Goal: Task Accomplishment & Management: Complete application form

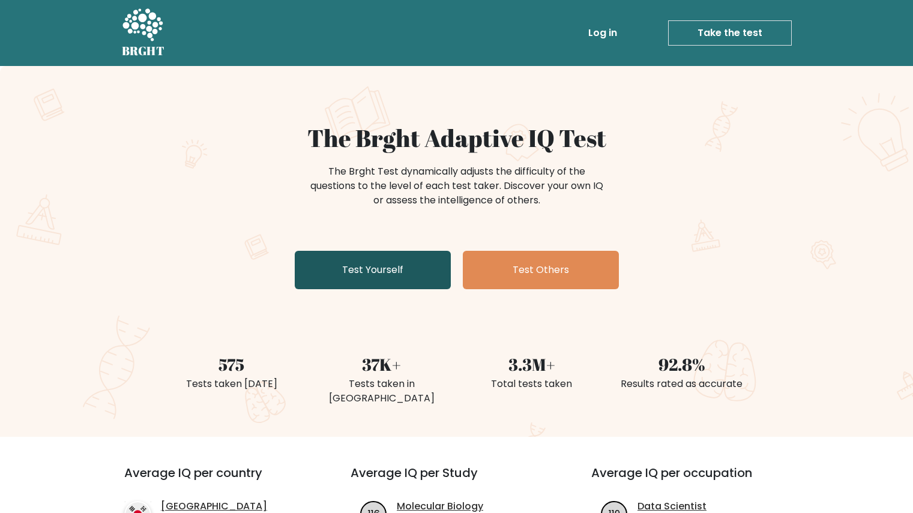
click at [420, 279] on link "Test Yourself" at bounding box center [373, 270] width 156 height 38
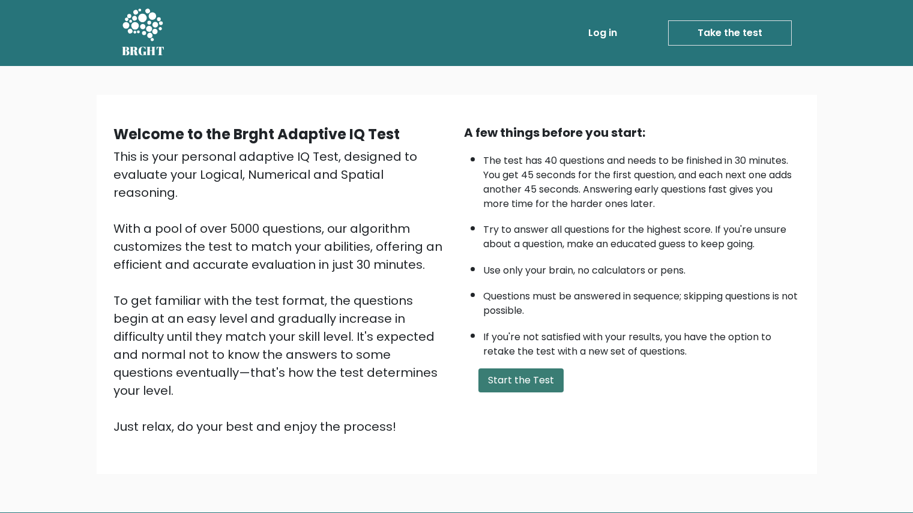
click at [520, 380] on button "Start the Test" at bounding box center [520, 381] width 85 height 24
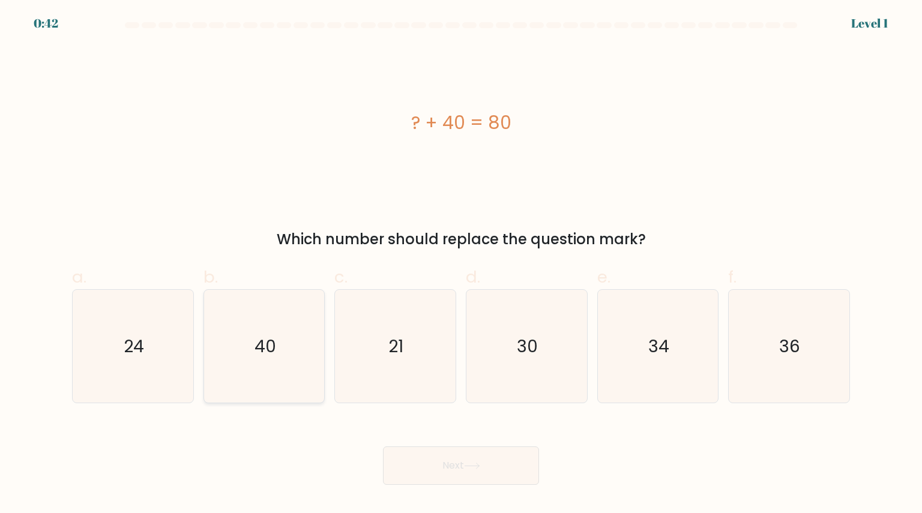
click at [284, 378] on icon "40" at bounding box center [264, 346] width 113 height 113
click at [461, 265] on input "b. 40" at bounding box center [461, 261] width 1 height 8
radio input "true"
click at [459, 460] on button "Next" at bounding box center [461, 466] width 156 height 38
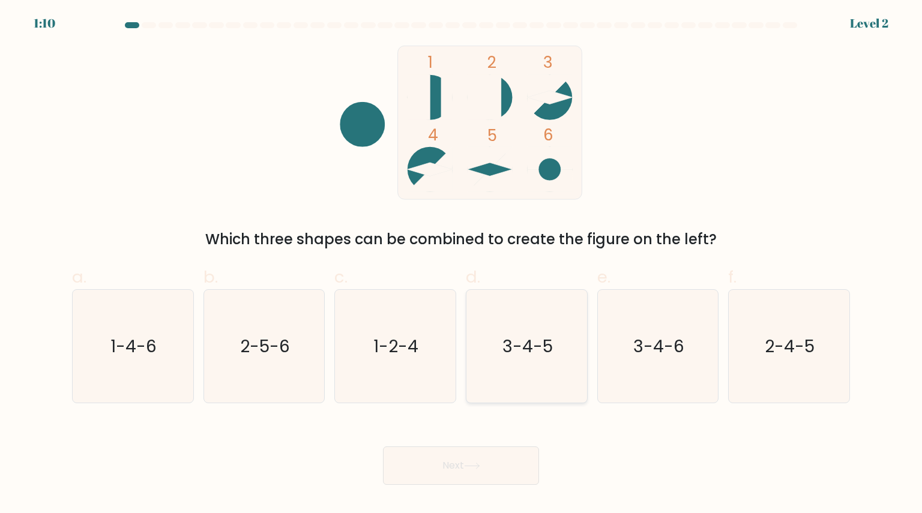
click at [518, 359] on icon "3-4-5" at bounding box center [526, 346] width 113 height 113
click at [462, 265] on input "d. 3-4-5" at bounding box center [461, 261] width 1 height 8
radio input "true"
click at [482, 456] on button "Next" at bounding box center [461, 466] width 156 height 38
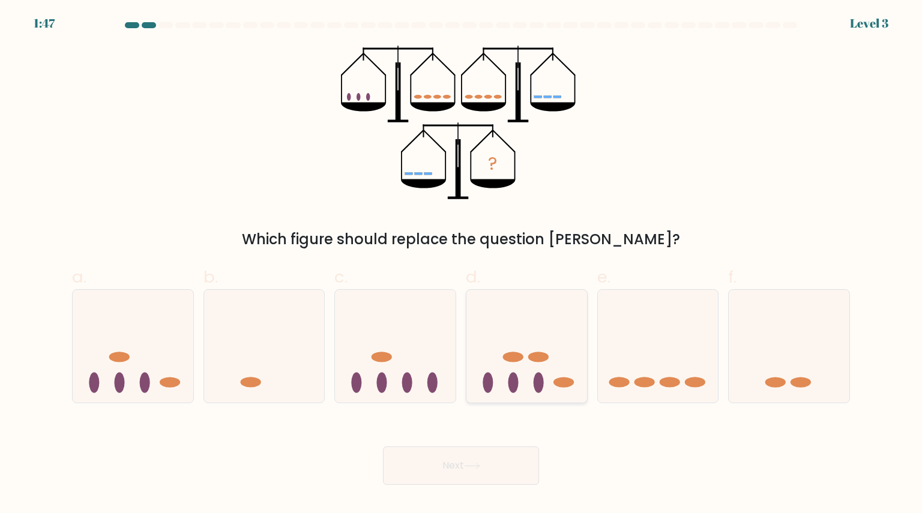
click at [504, 367] on icon at bounding box center [526, 347] width 121 height 100
click at [462, 265] on input "d." at bounding box center [461, 261] width 1 height 8
radio input "true"
click at [490, 466] on button "Next" at bounding box center [461, 466] width 156 height 38
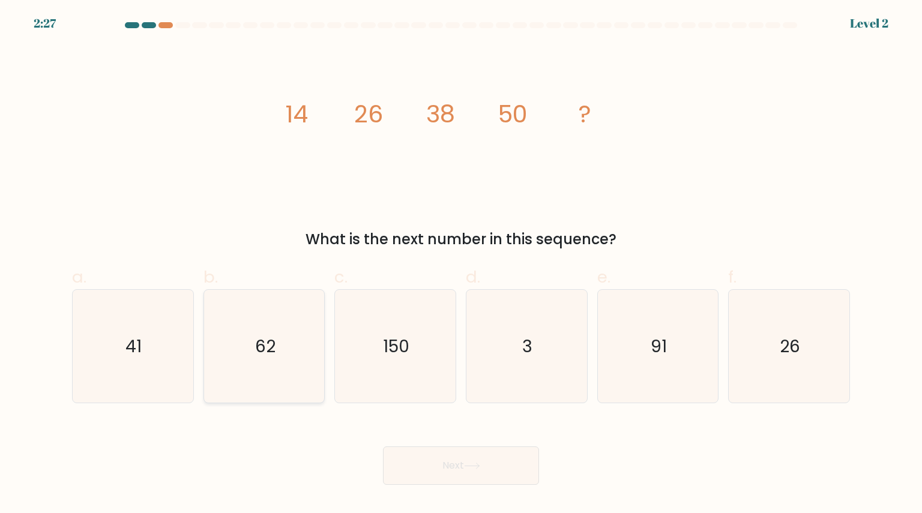
click at [285, 345] on icon "62" at bounding box center [264, 346] width 113 height 113
click at [461, 265] on input "b. 62" at bounding box center [461, 261] width 1 height 8
radio input "true"
click at [504, 463] on button "Next" at bounding box center [461, 466] width 156 height 38
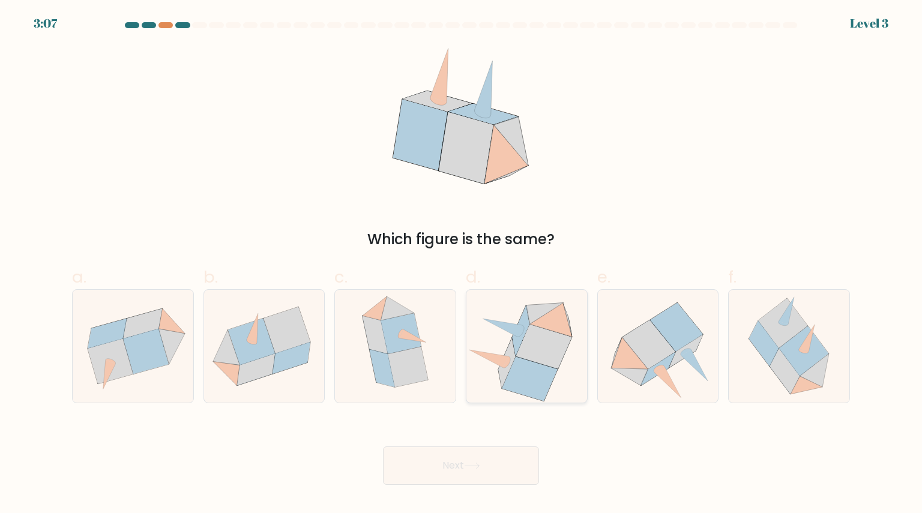
click at [535, 355] on icon at bounding box center [544, 347] width 56 height 44
click at [462, 265] on input "d." at bounding box center [461, 261] width 1 height 8
radio input "true"
click at [493, 478] on button "Next" at bounding box center [461, 466] width 156 height 38
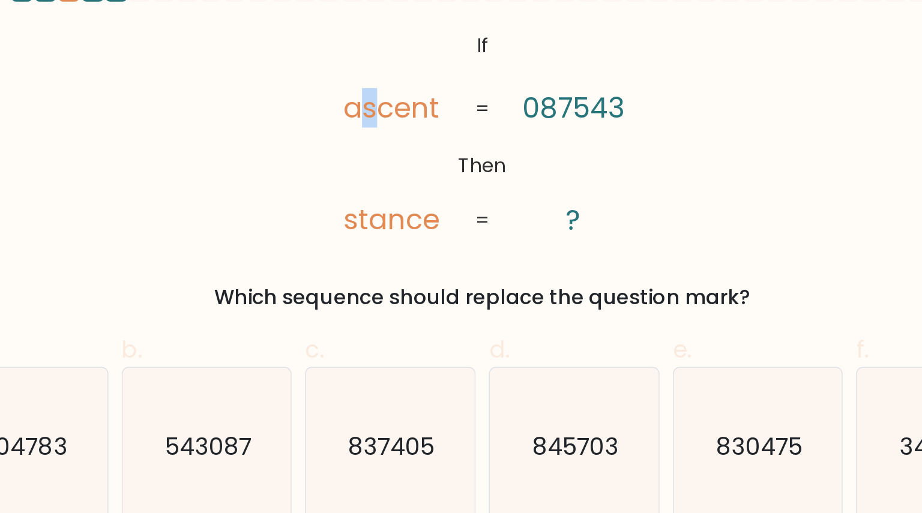
click at [378, 108] on tspan "ascent" at bounding box center [396, 104] width 68 height 28
click at [454, 189] on icon "@import url('[URL][DOMAIN_NAME]); If Then ascent stance 087543 ? = =" at bounding box center [461, 123] width 250 height 154
click at [453, 205] on div "@import url('[URL][DOMAIN_NAME]); If Then ascent stance 087543 ? = = Which sequ…" at bounding box center [461, 148] width 792 height 205
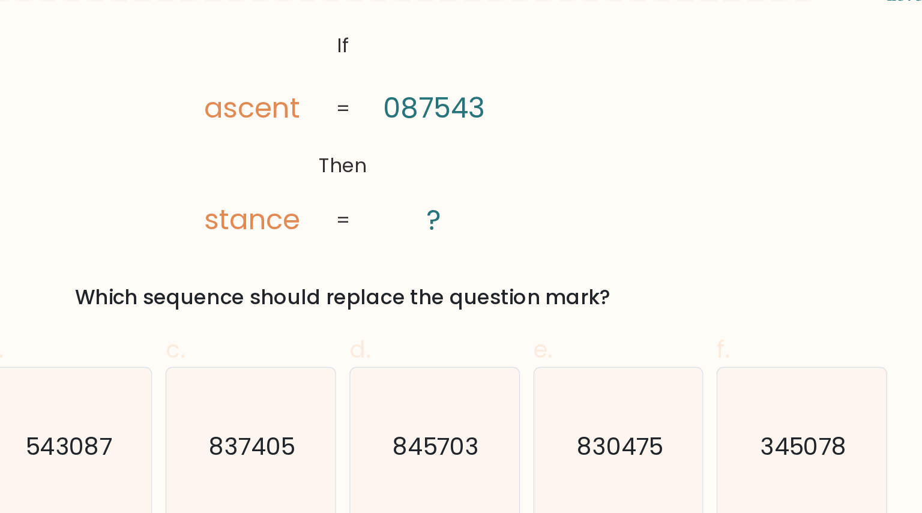
click at [615, 235] on div "Which sequence should replace the question mark?" at bounding box center [461, 240] width 764 height 22
click at [671, 348] on text "830475" at bounding box center [659, 346] width 62 height 24
click at [462, 265] on input "e. 830475" at bounding box center [461, 261] width 1 height 8
radio input "true"
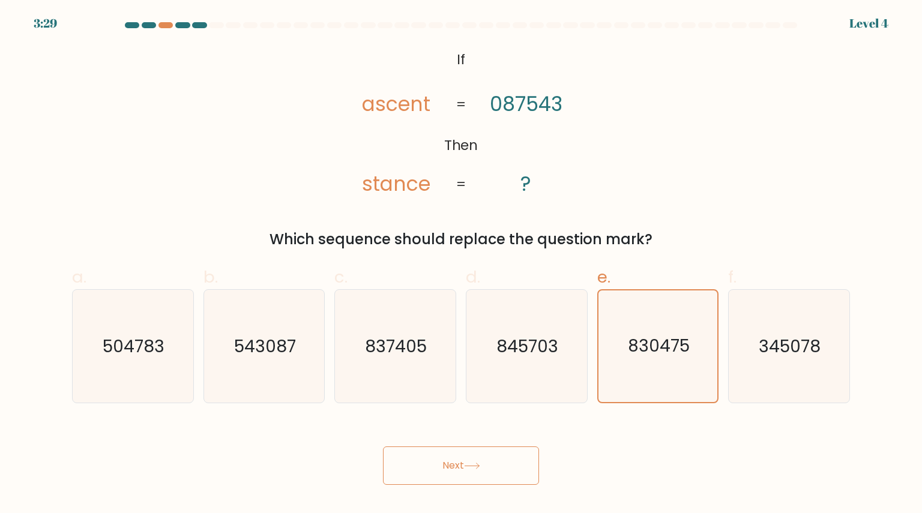
click at [501, 469] on button "Next" at bounding box center [461, 466] width 156 height 38
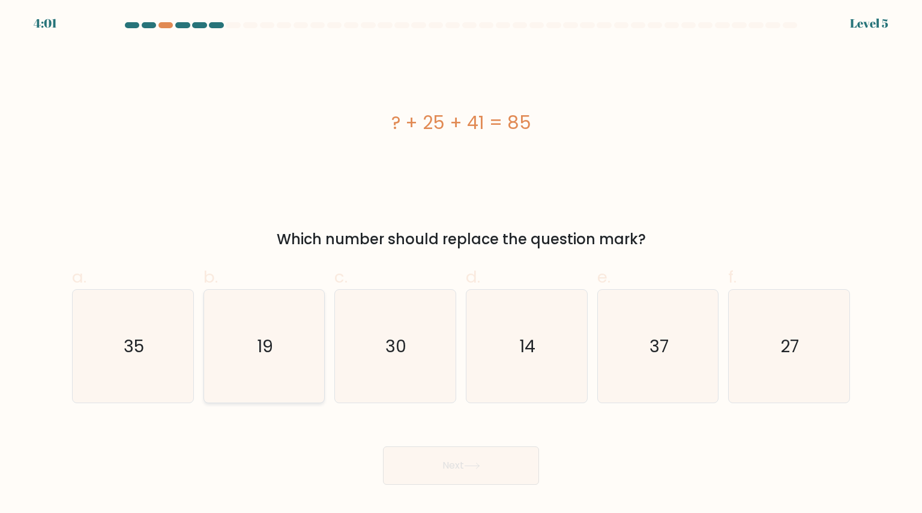
click at [312, 331] on icon "19" at bounding box center [264, 346] width 113 height 113
click at [461, 265] on input "b. 19" at bounding box center [461, 261] width 1 height 8
radio input "true"
click at [450, 473] on button "Next" at bounding box center [461, 466] width 156 height 38
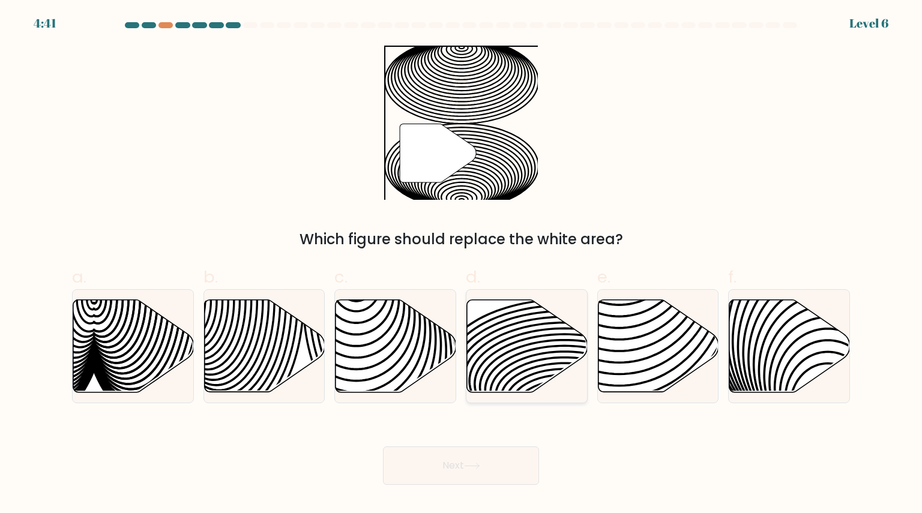
click at [532, 343] on icon at bounding box center [564, 360] width 243 height 121
click at [462, 265] on input "d." at bounding box center [461, 261] width 1 height 8
radio input "true"
click at [475, 477] on button "Next" at bounding box center [461, 466] width 156 height 38
